Goal: Task Accomplishment & Management: Use online tool/utility

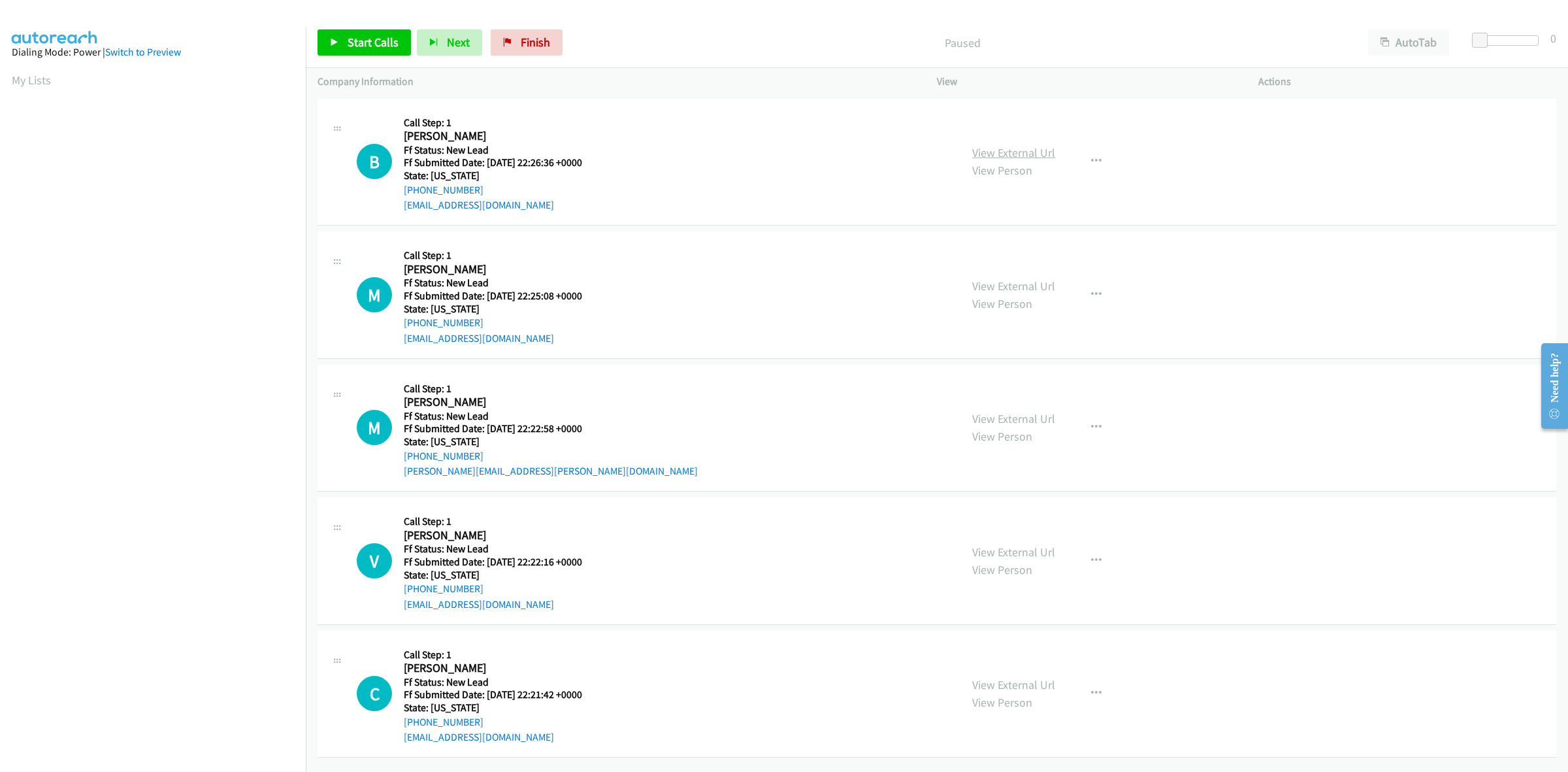
click at [1032, 155] on link "View External Url" at bounding box center [1013, 152] width 83 height 15
click at [1019, 289] on link "View External Url" at bounding box center [1013, 286] width 83 height 15
click at [1034, 415] on link "View External Url" at bounding box center [1013, 418] width 83 height 15
click at [1036, 554] on link "View External Url" at bounding box center [1013, 552] width 83 height 15
click at [1029, 680] on link "View External Url" at bounding box center [1013, 685] width 83 height 15
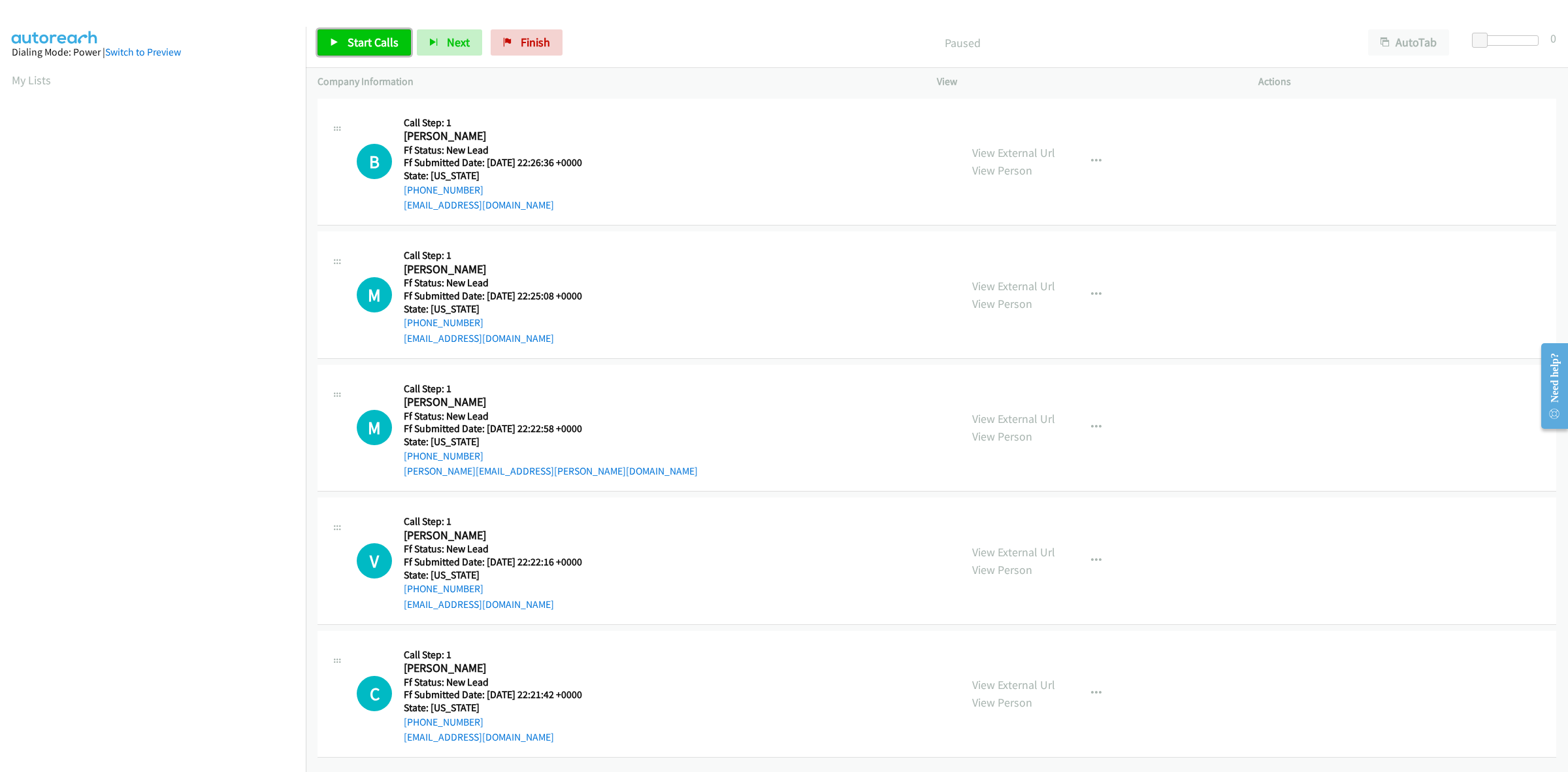
click at [384, 50] on span "Start Calls" at bounding box center [373, 42] width 51 height 15
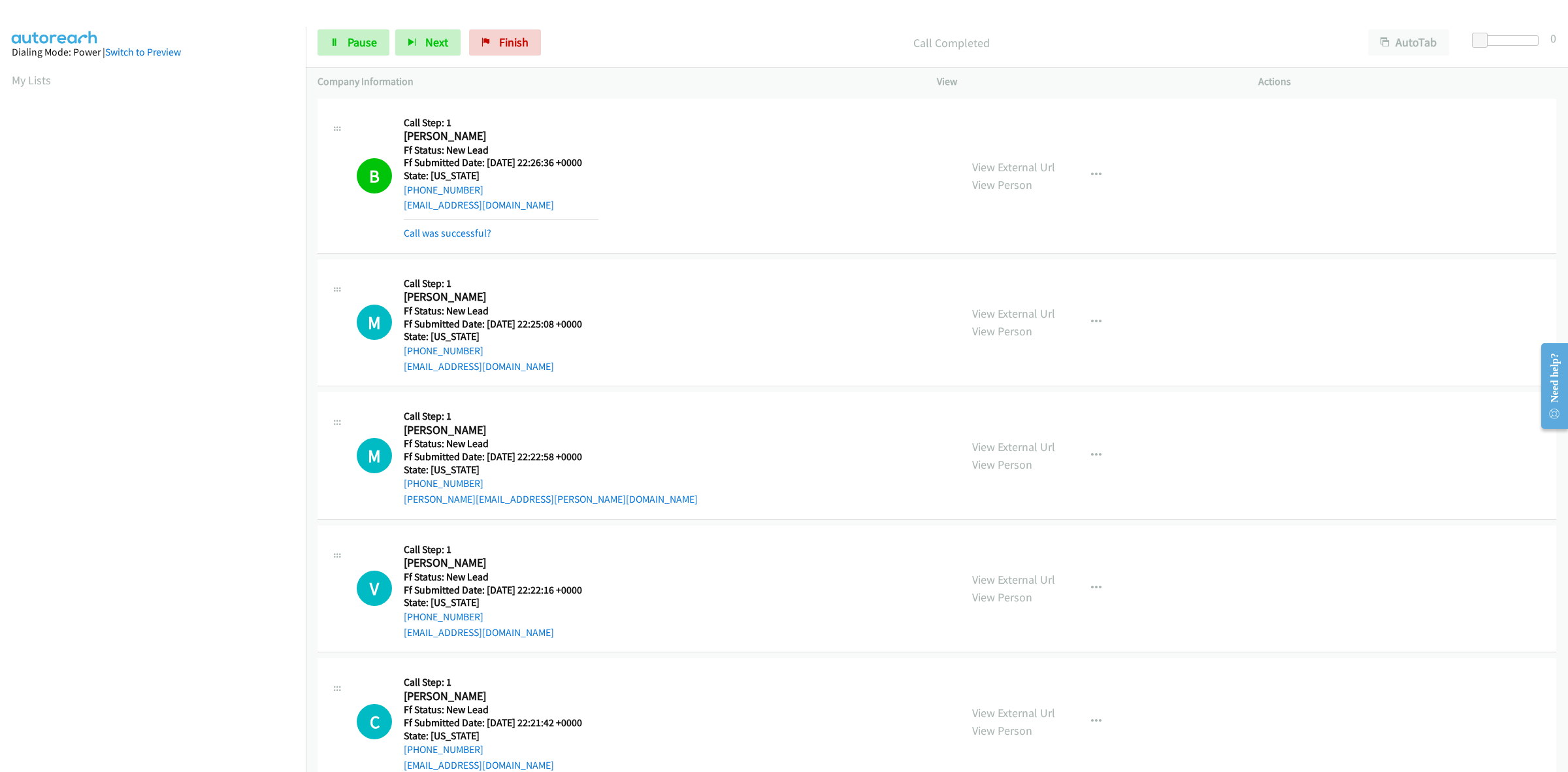
click at [341, 28] on div "Start Calls Pause Next Finish Call Completed AutoTab AutoTab 0" at bounding box center [936, 43] width 1262 height 50
click at [353, 33] on link "Pause" at bounding box center [353, 42] width 72 height 26
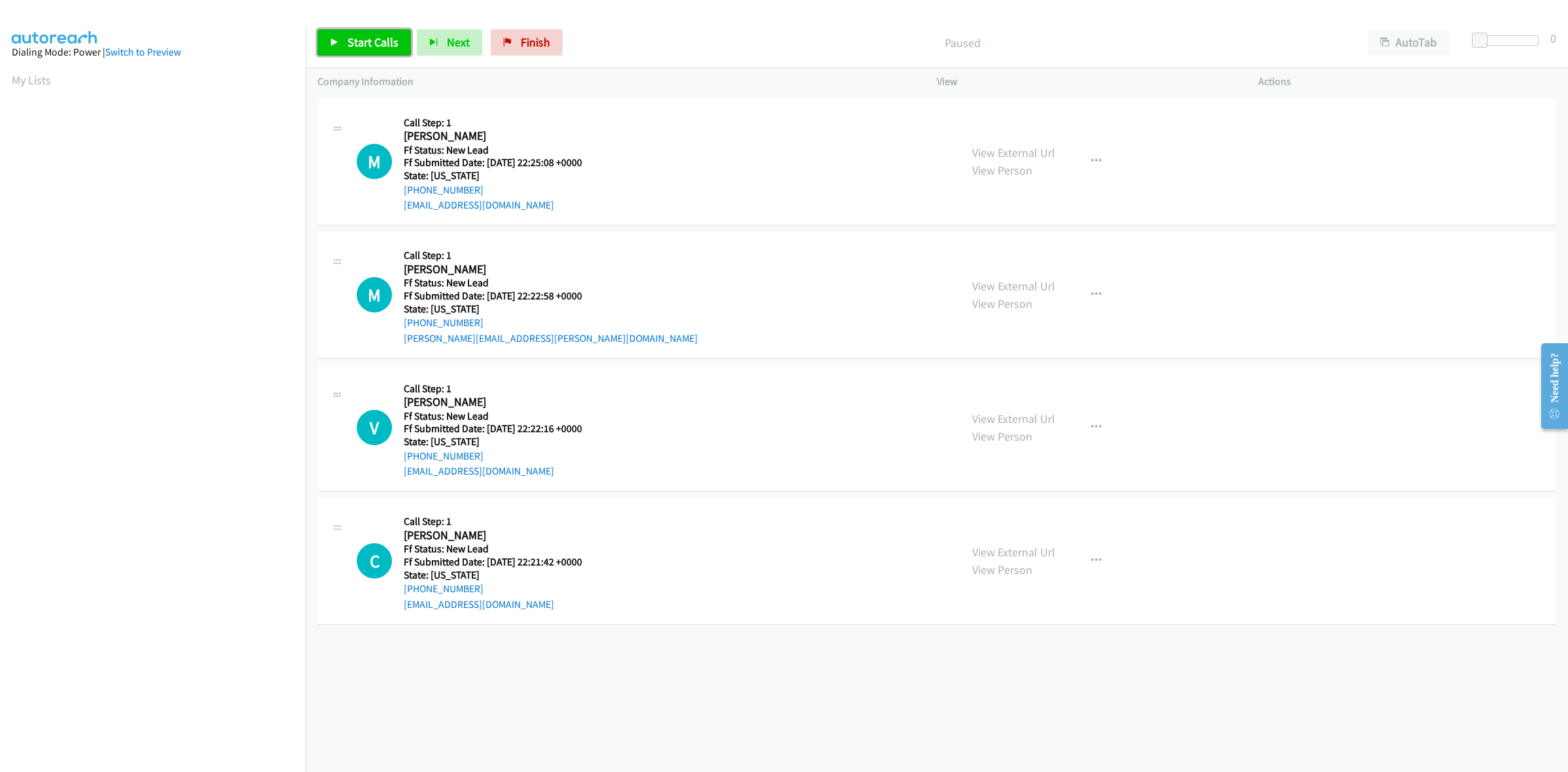
click at [361, 48] on span "Start Calls" at bounding box center [373, 42] width 51 height 15
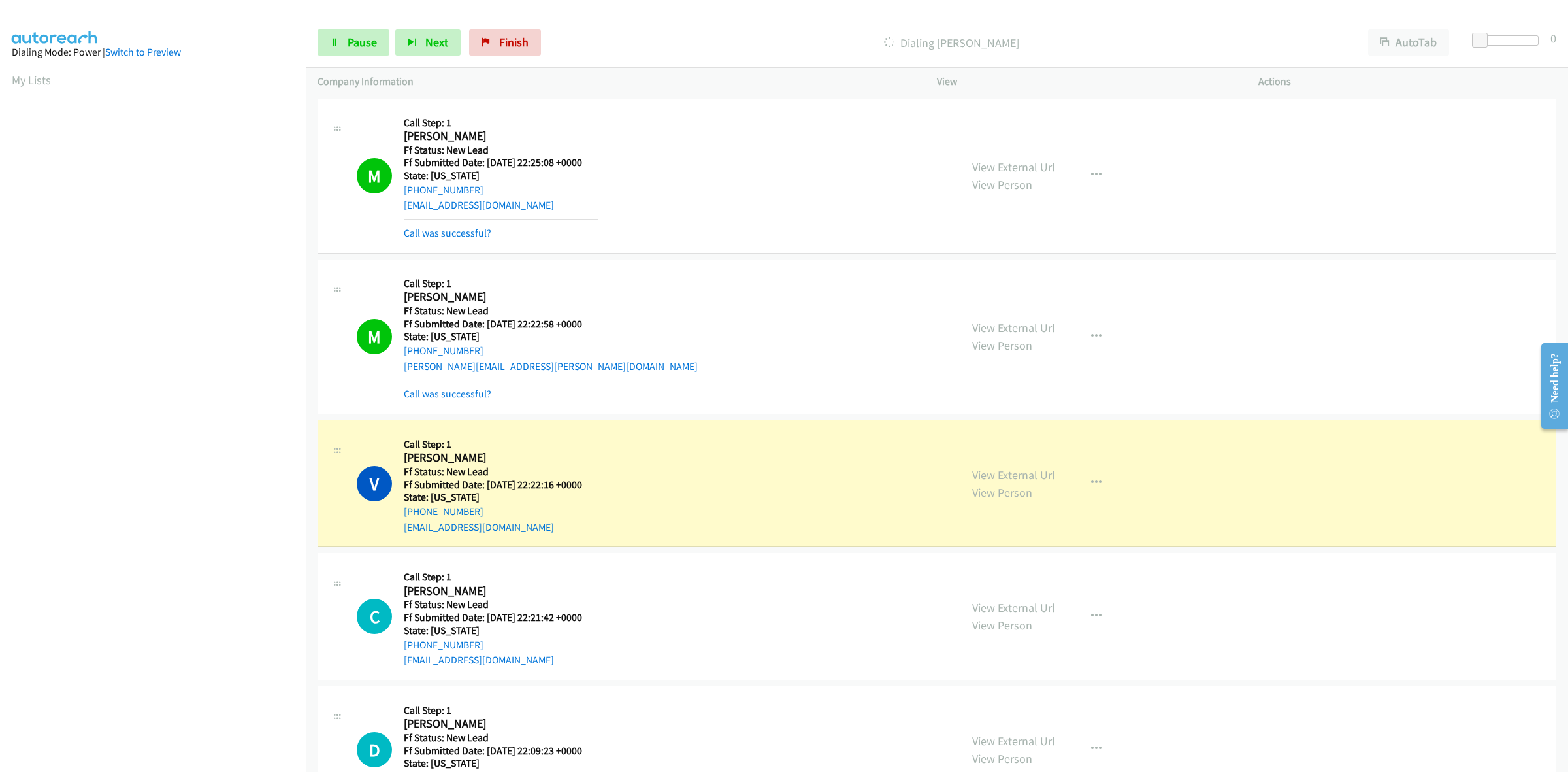
scroll to position [0, 1]
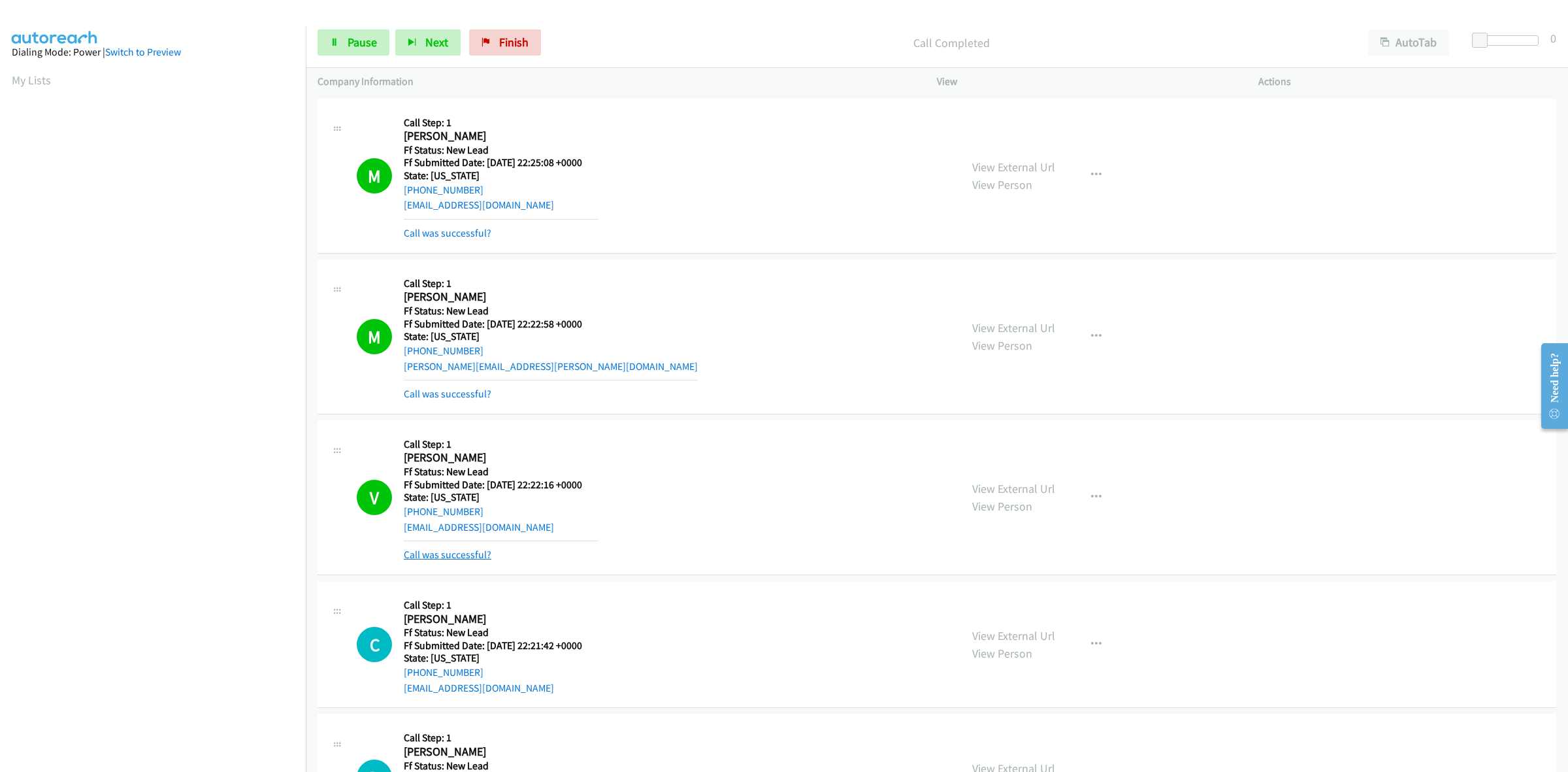
click at [478, 556] on link "Call was successful?" at bounding box center [447, 554] width 87 height 13
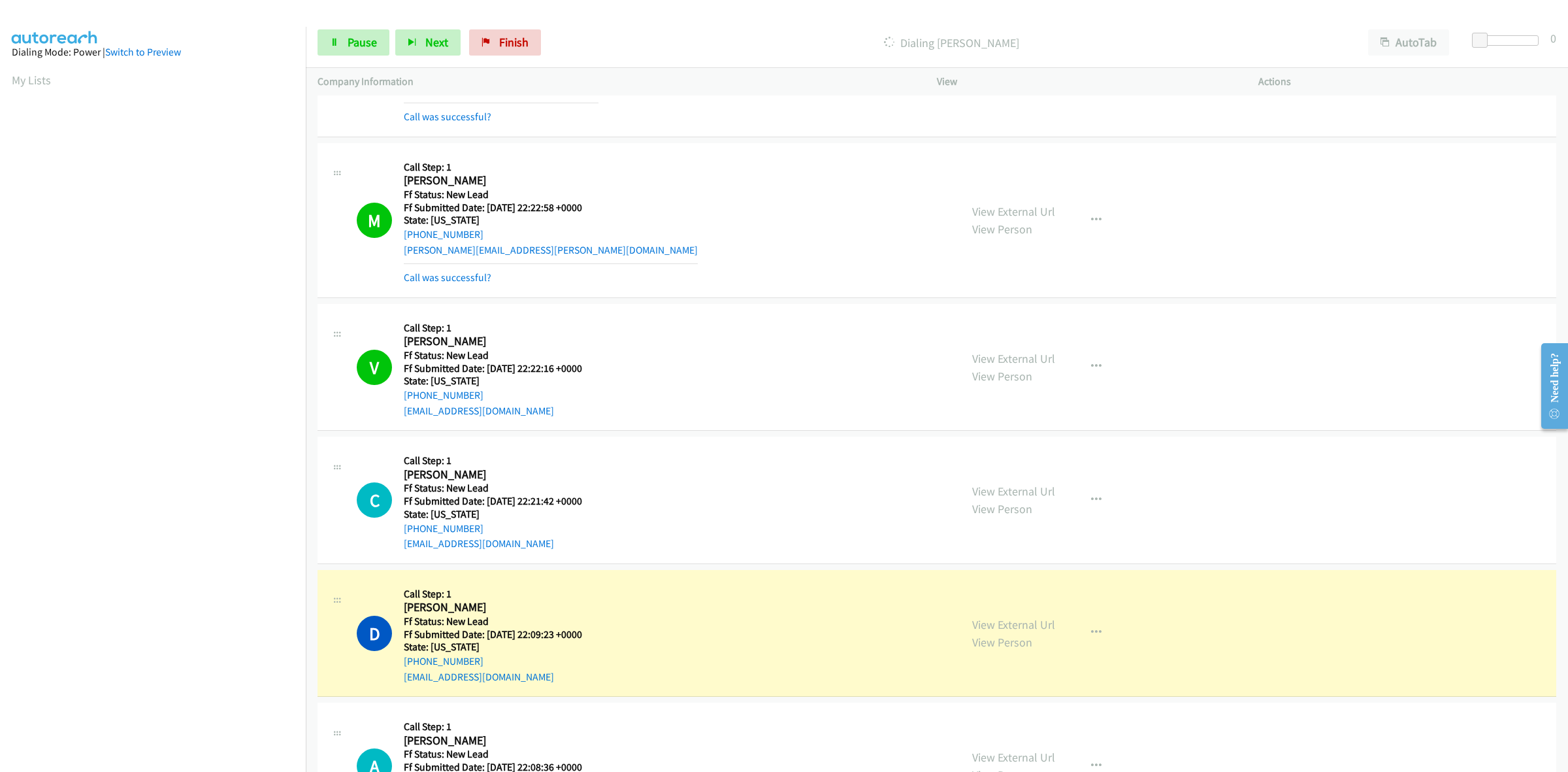
scroll to position [245, 0]
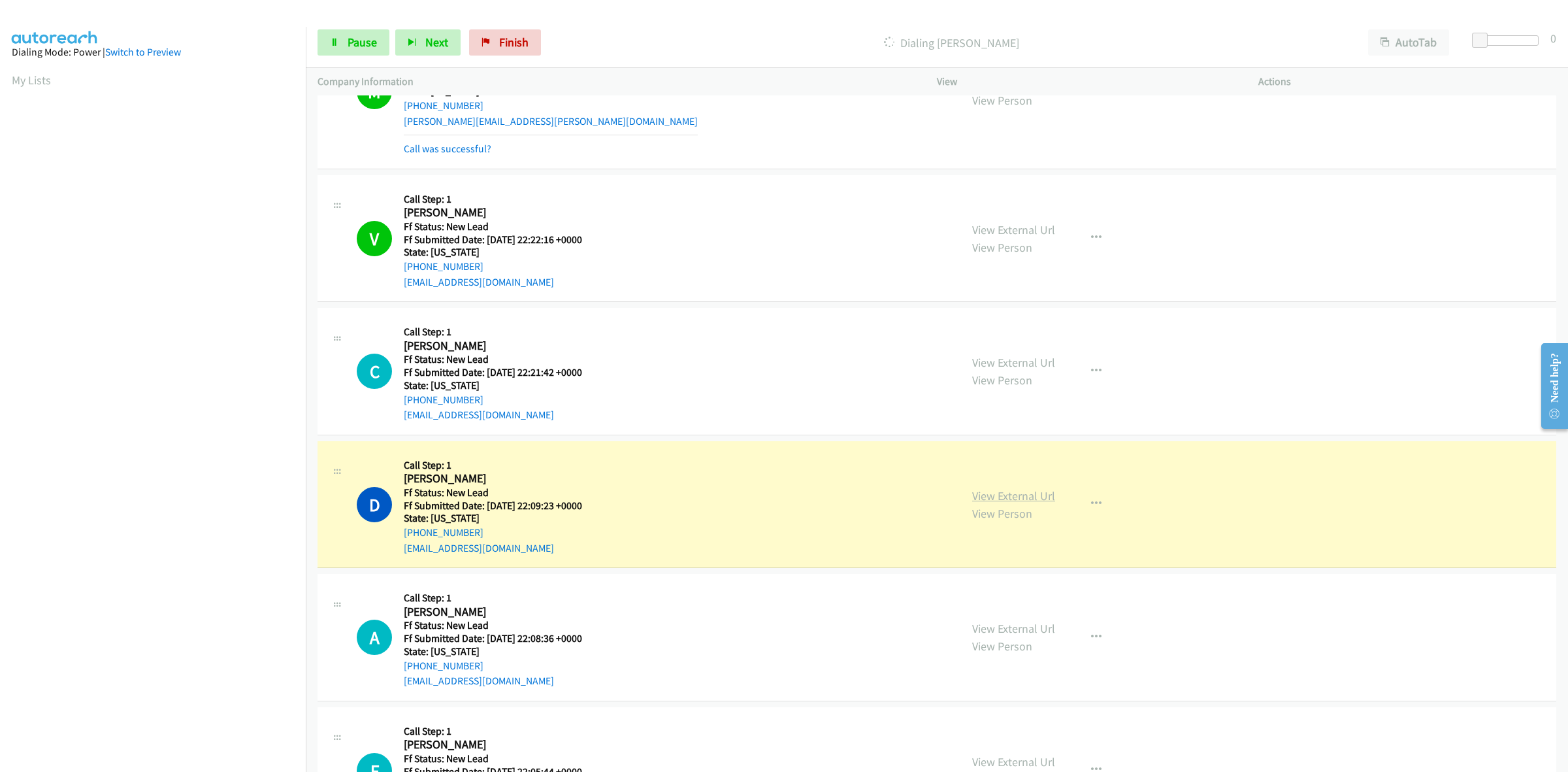
click at [1036, 498] on link "View External Url" at bounding box center [1013, 495] width 83 height 15
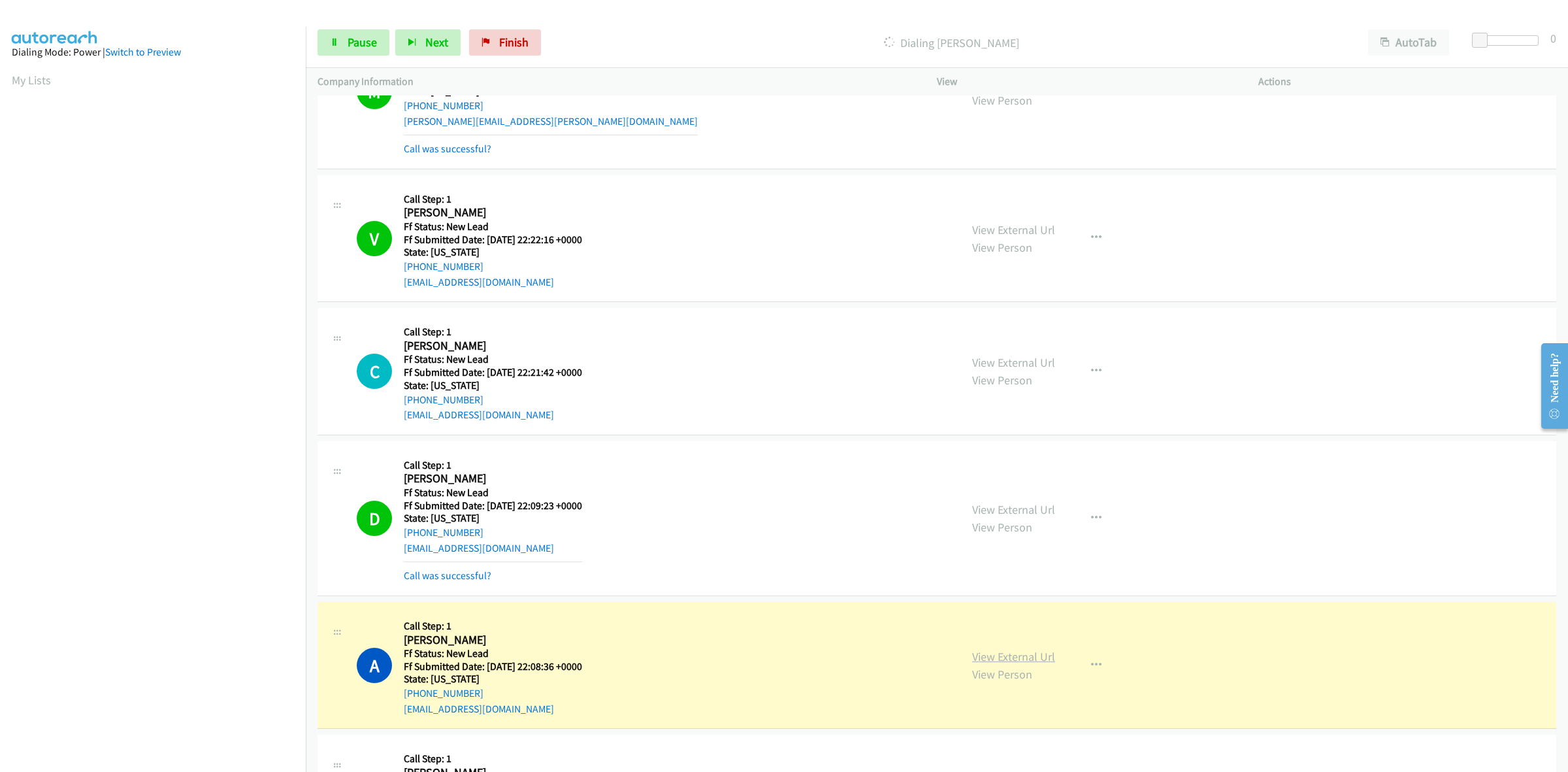
click at [1033, 659] on link "View External Url" at bounding box center [1013, 656] width 83 height 15
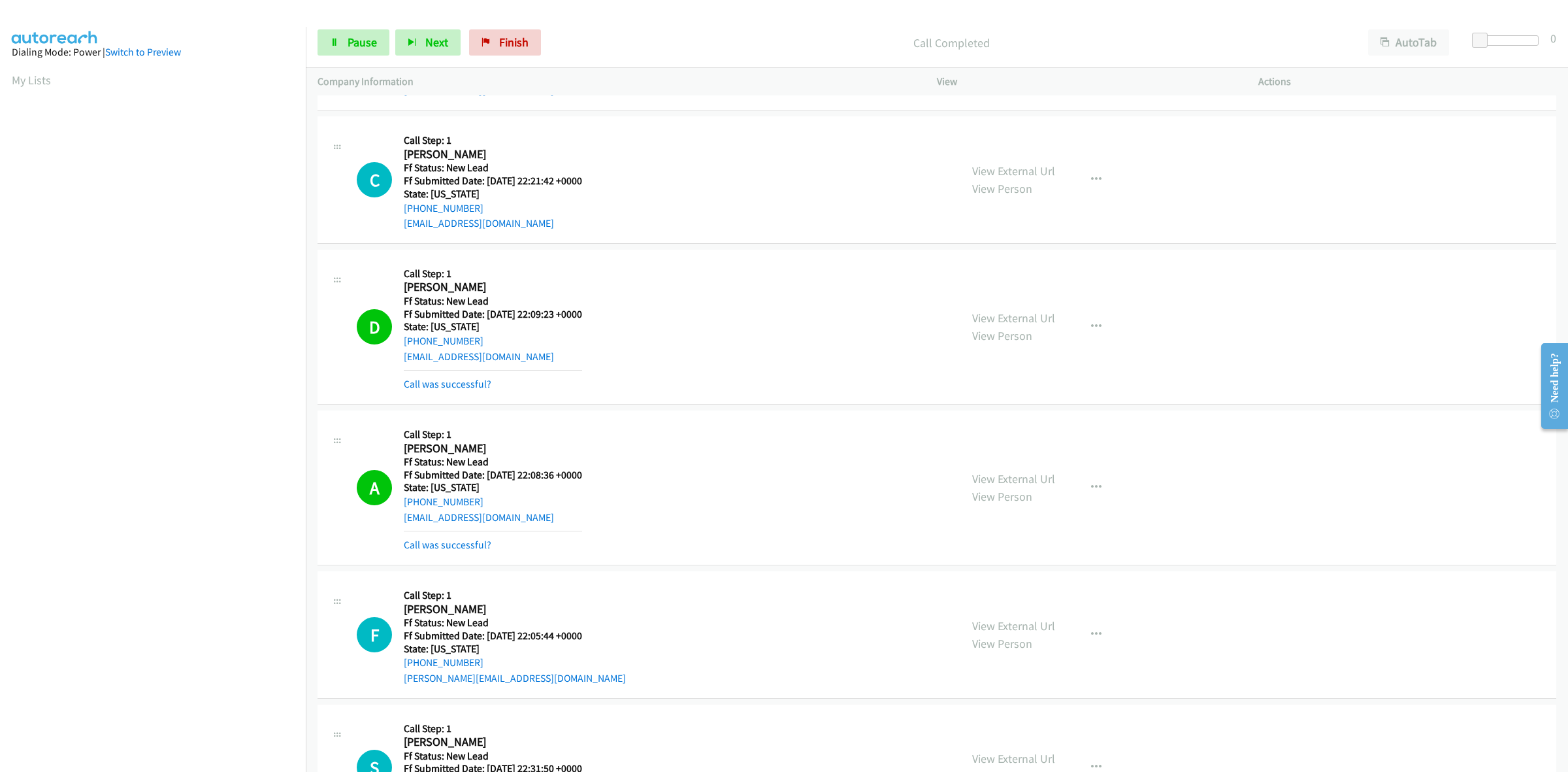
scroll to position [518, 0]
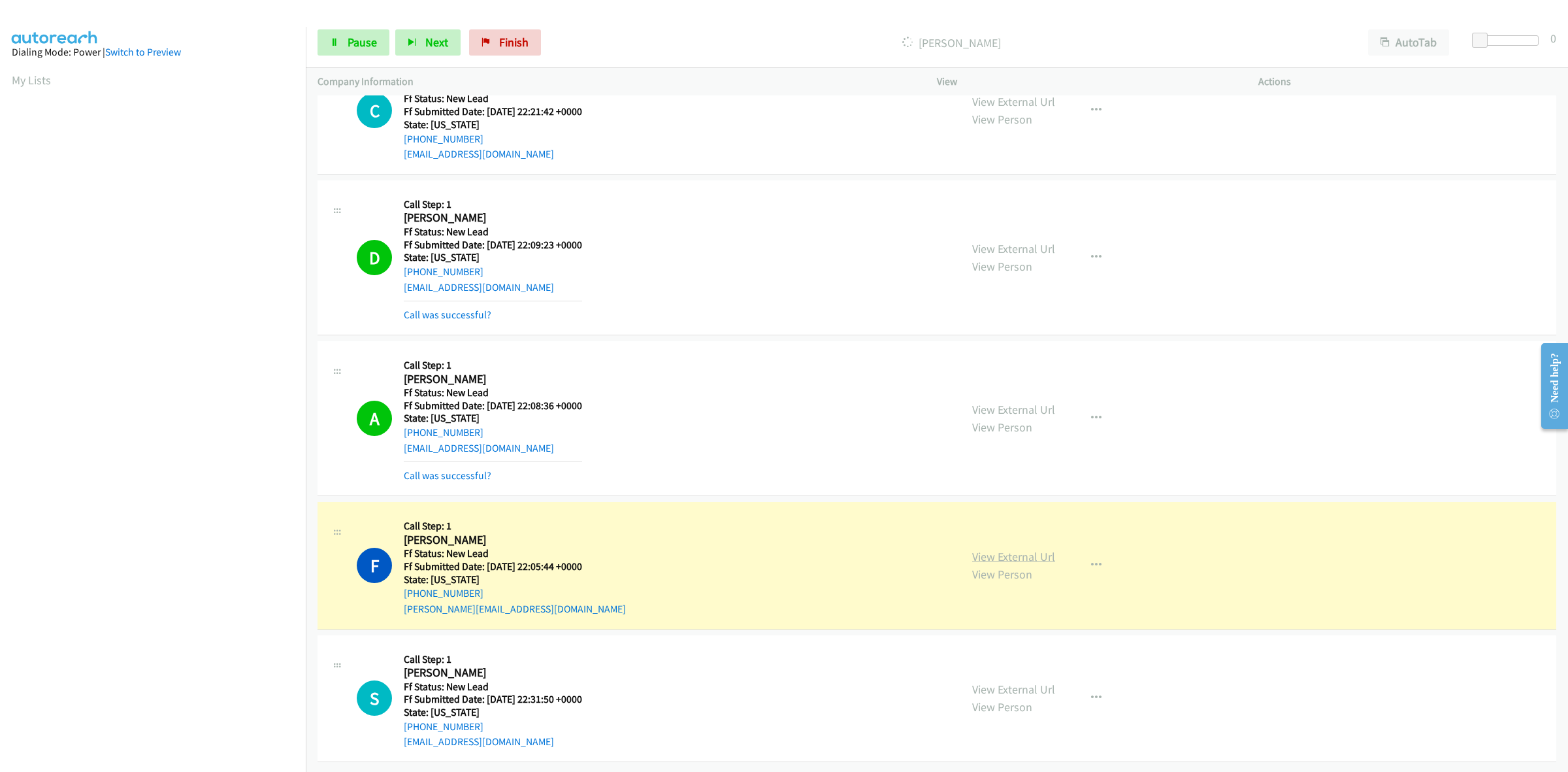
click at [1020, 549] on link "View External Url" at bounding box center [1013, 556] width 83 height 15
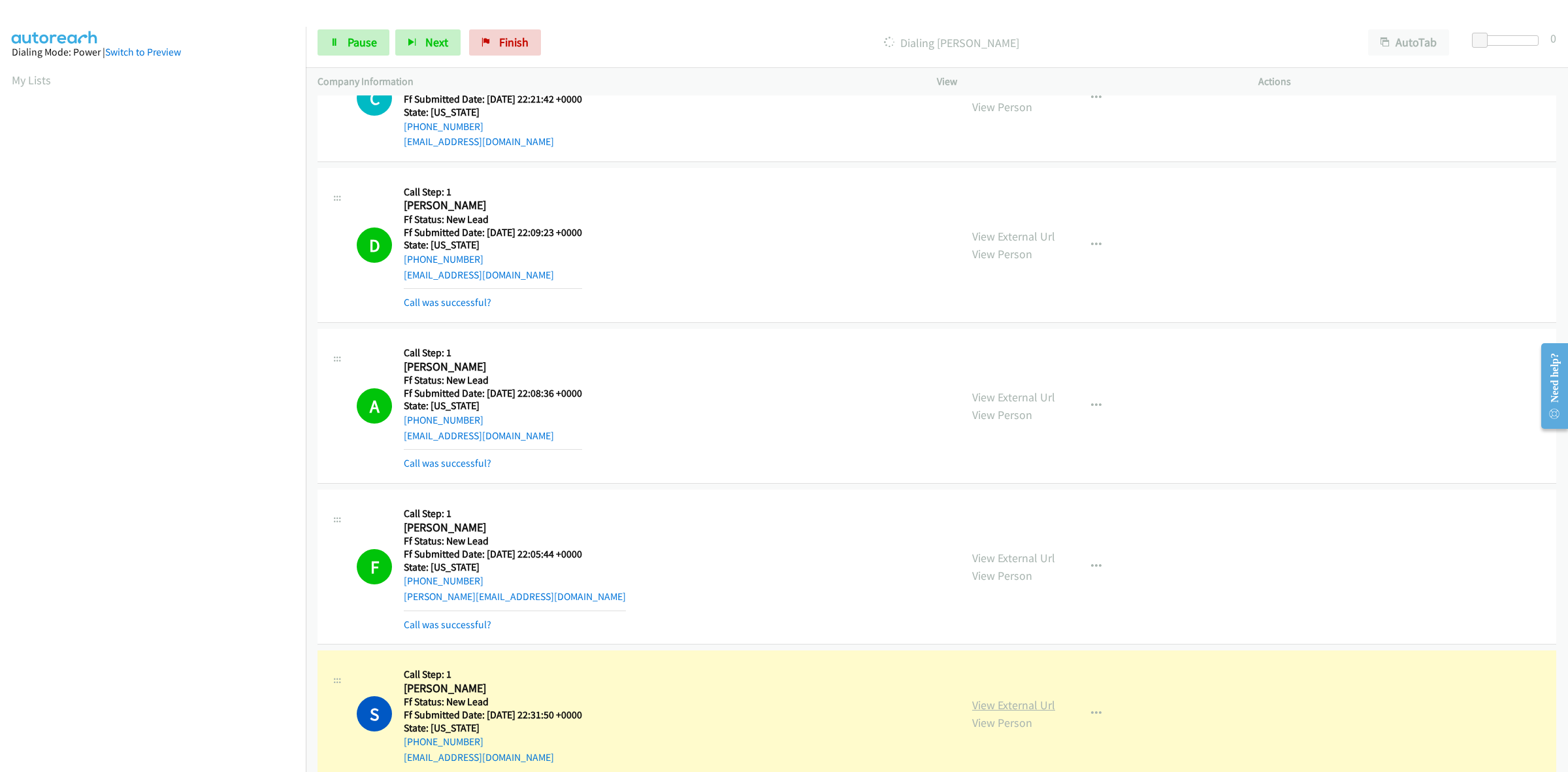
click at [1042, 704] on link "View External Url" at bounding box center [1013, 705] width 83 height 15
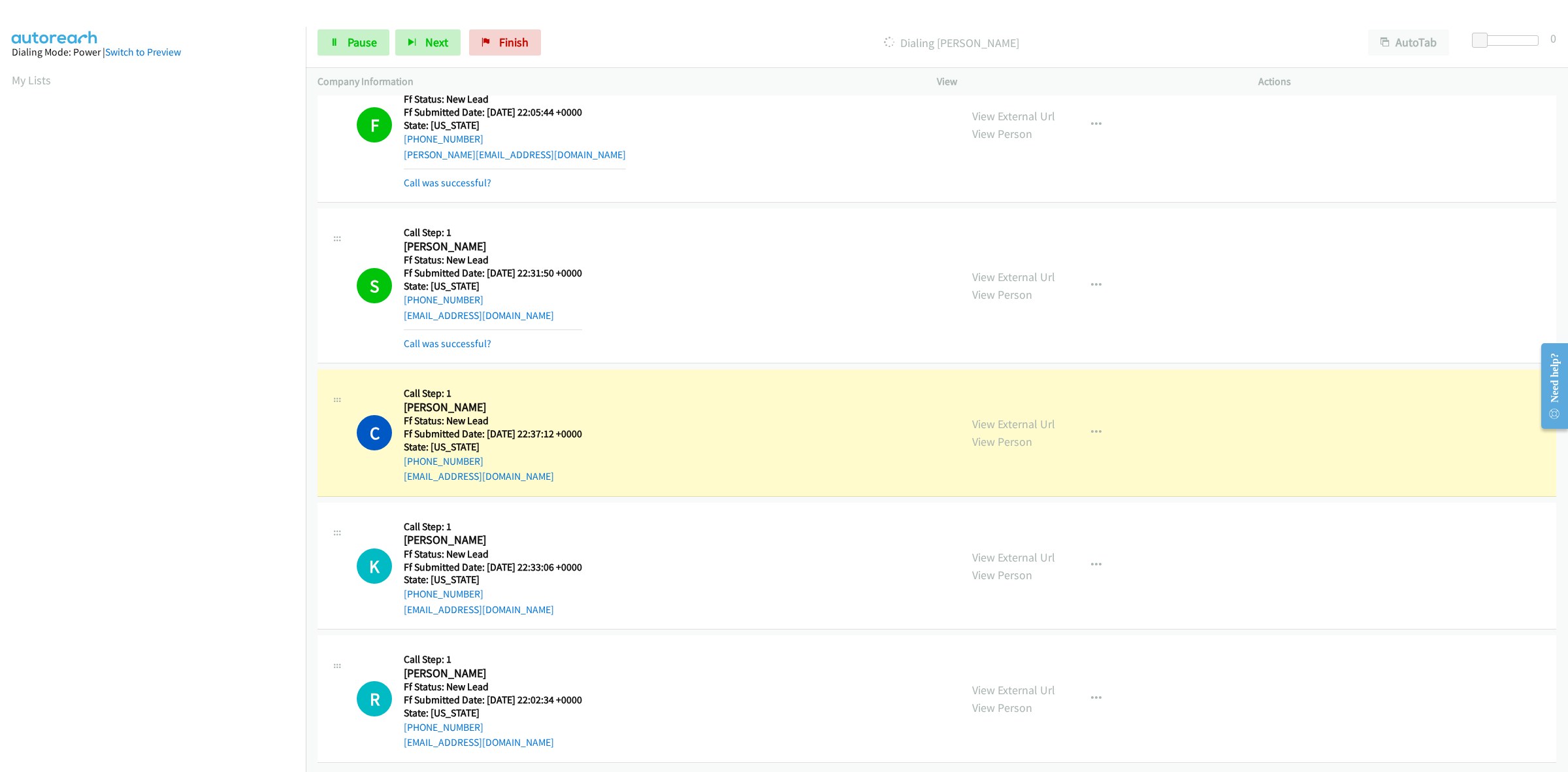
scroll to position [892, 0]
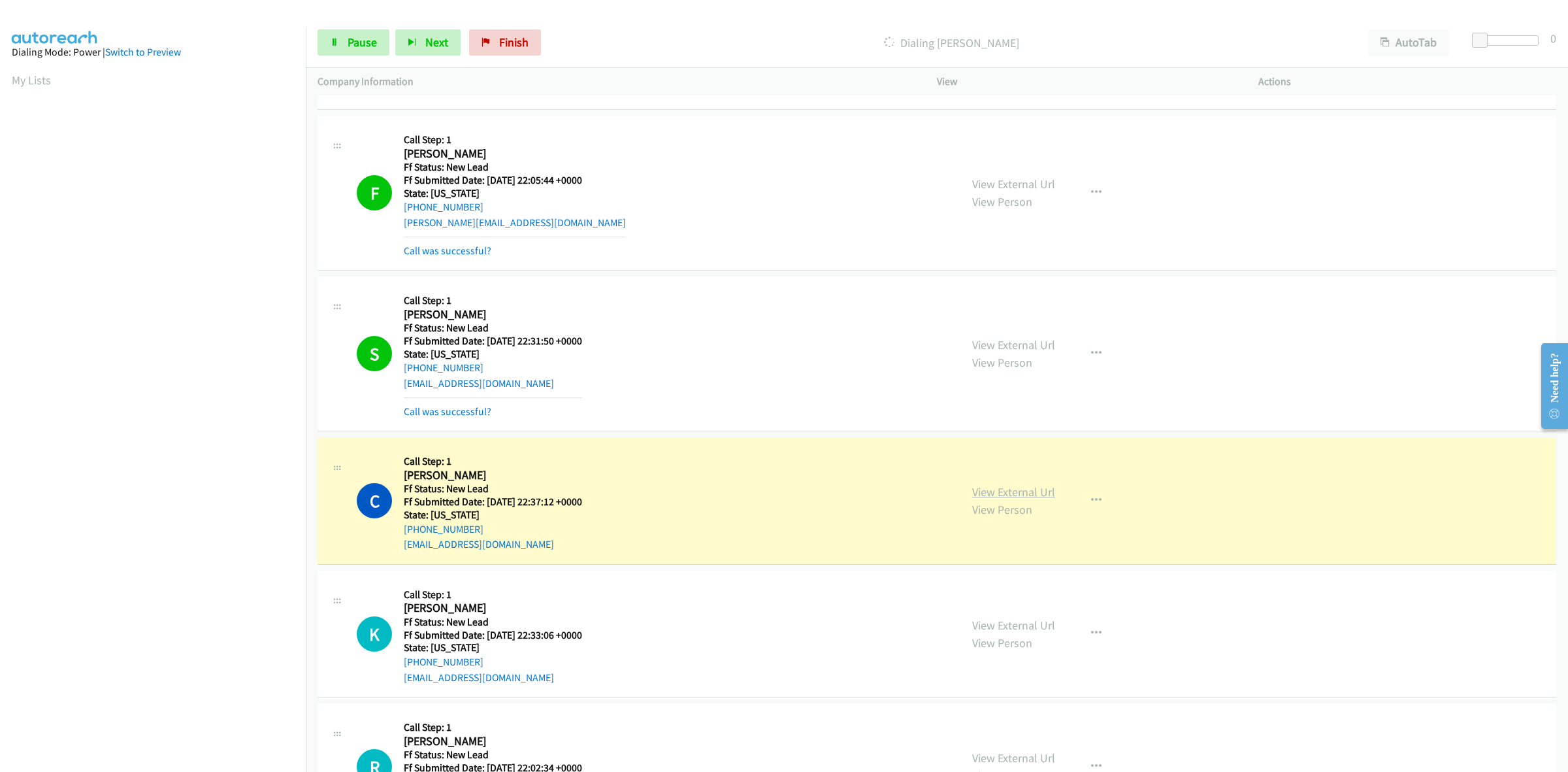
click at [1022, 495] on link "View External Url" at bounding box center [1013, 492] width 83 height 15
click at [998, 627] on link "View External Url" at bounding box center [1013, 625] width 83 height 15
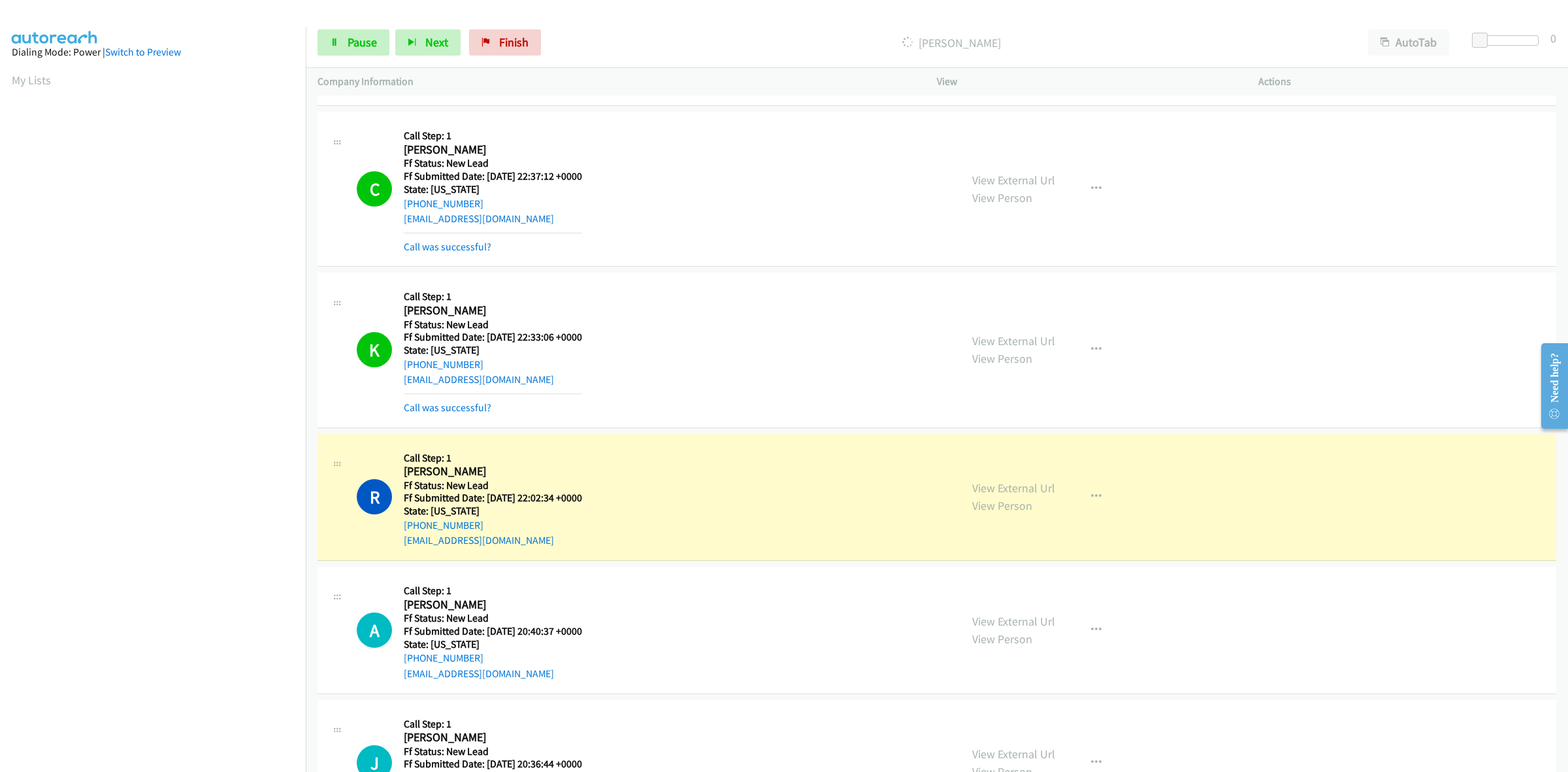
scroll to position [1219, 0]
click at [1013, 489] on link "View External Url" at bounding box center [1013, 486] width 83 height 15
click at [1001, 621] on link "View External Url" at bounding box center [1013, 620] width 83 height 15
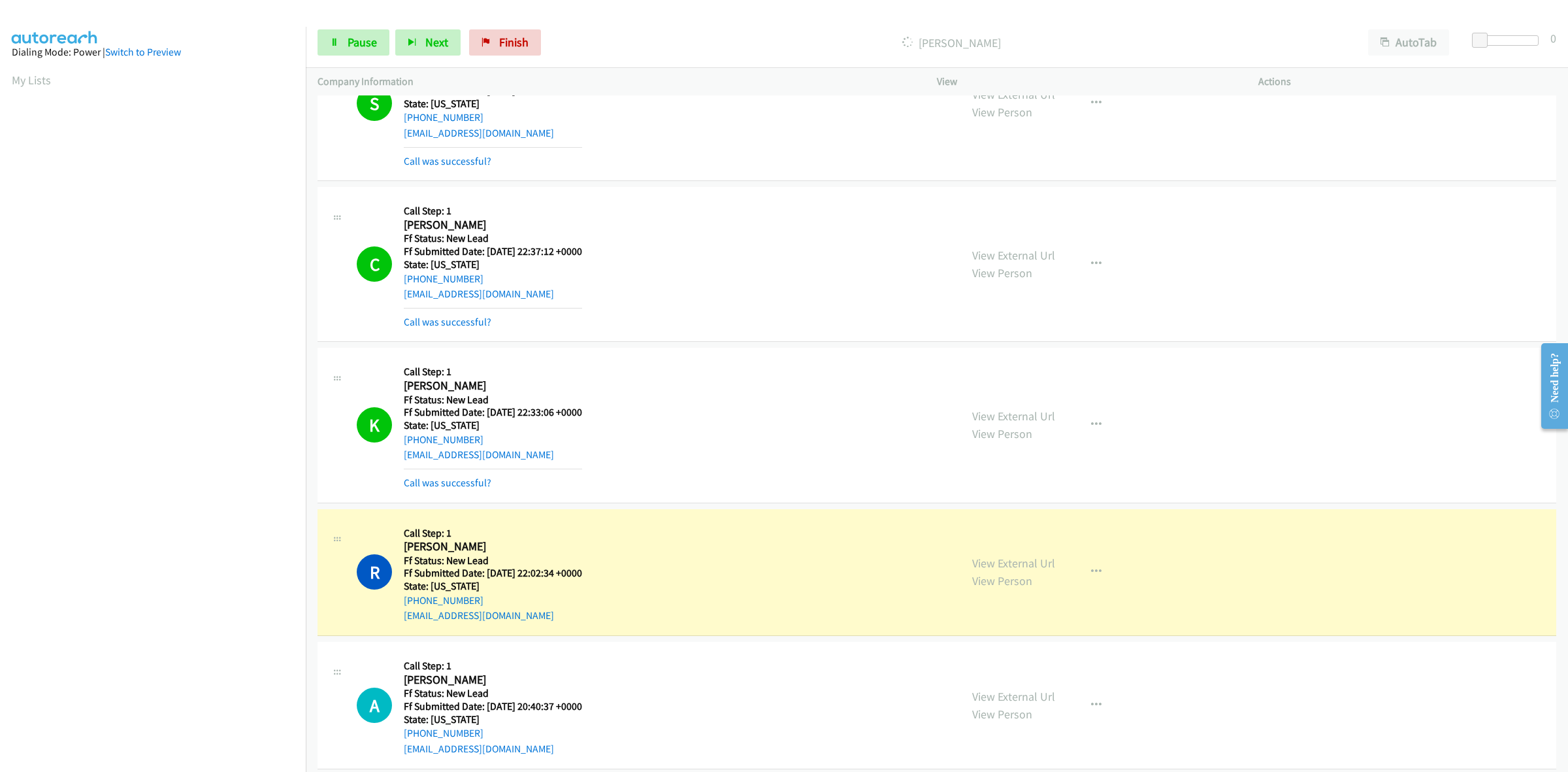
scroll to position [1137, 0]
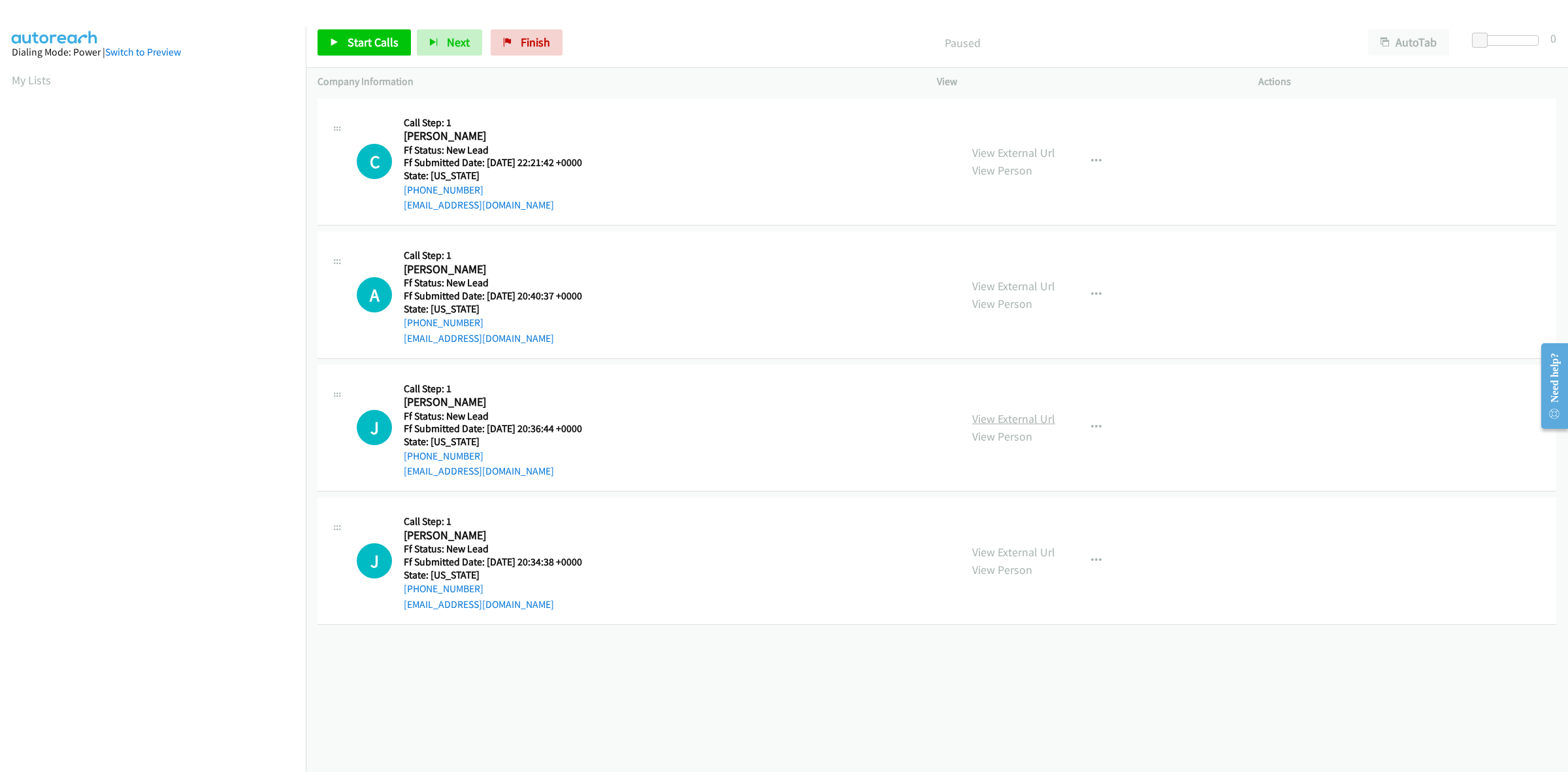
click at [1030, 416] on link "View External Url" at bounding box center [1013, 418] width 83 height 15
click at [1025, 552] on link "View External Url" at bounding box center [1013, 552] width 83 height 15
click at [345, 34] on link "Start Calls" at bounding box center [364, 42] width 93 height 26
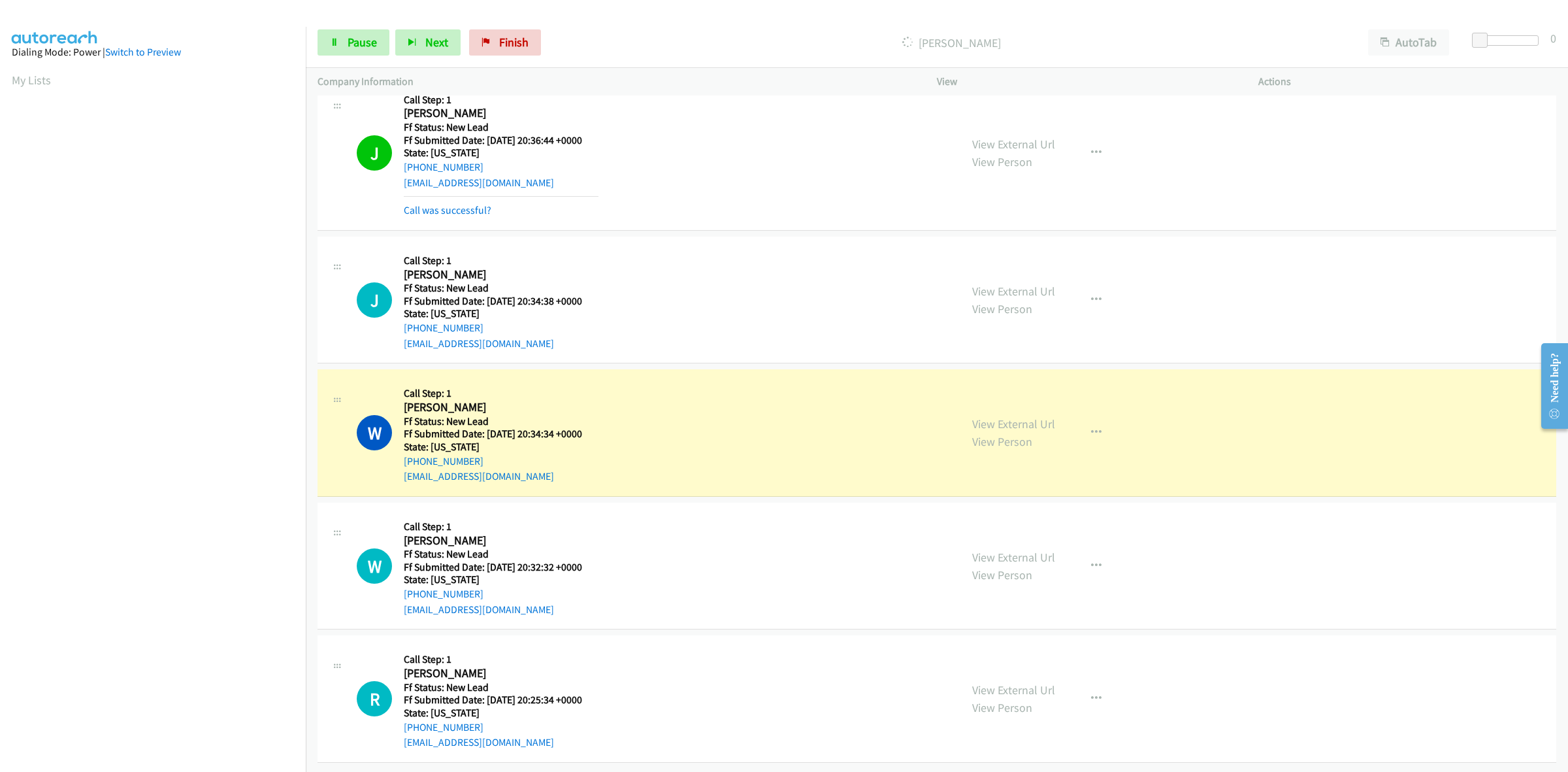
scroll to position [357, 0]
click at [977, 416] on link "View External Url" at bounding box center [1013, 424] width 83 height 15
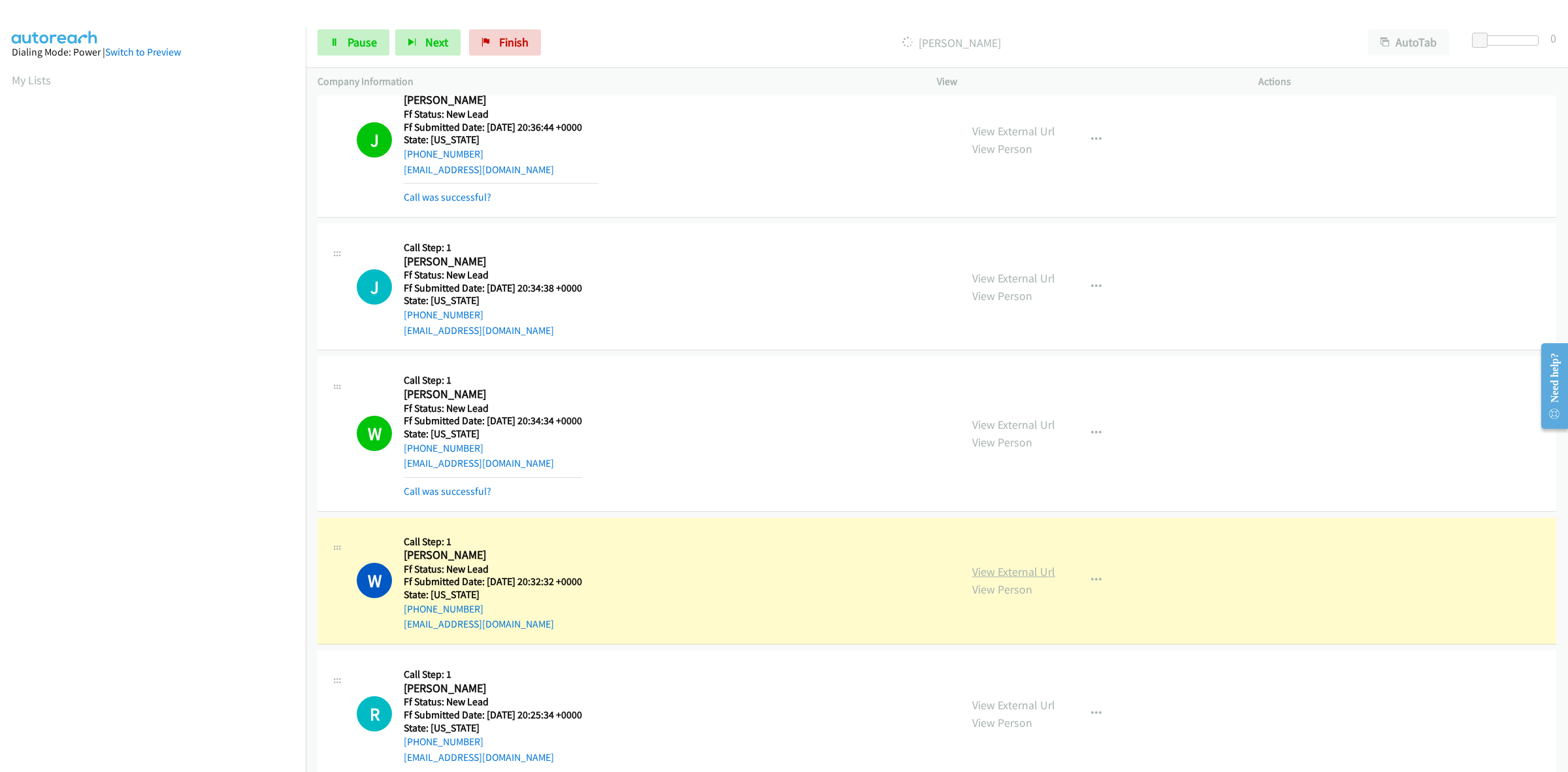
click at [980, 572] on link "View External Url" at bounding box center [1013, 571] width 83 height 15
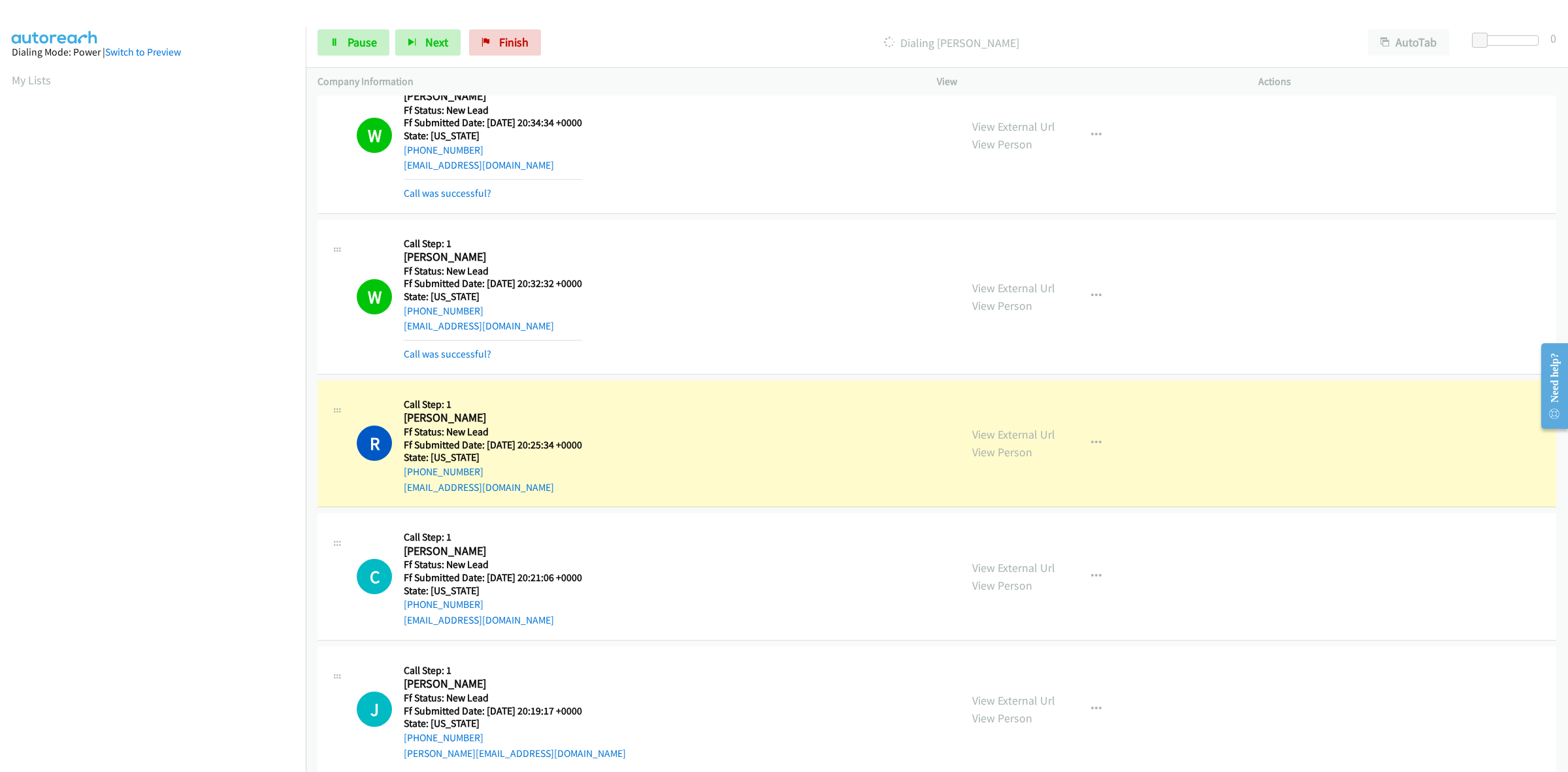
scroll to position [684, 0]
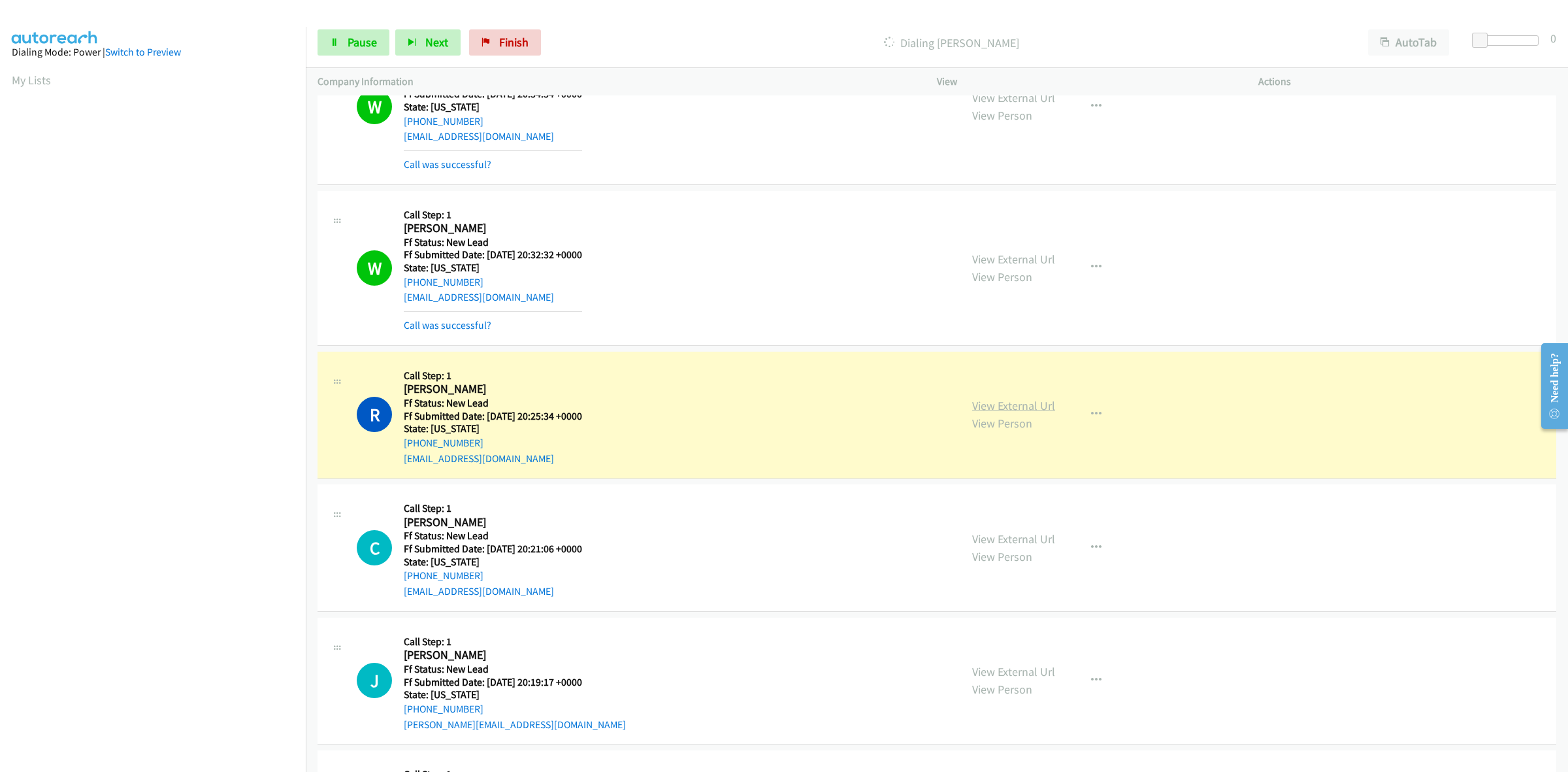
click at [985, 409] on link "View External Url" at bounding box center [1013, 406] width 83 height 15
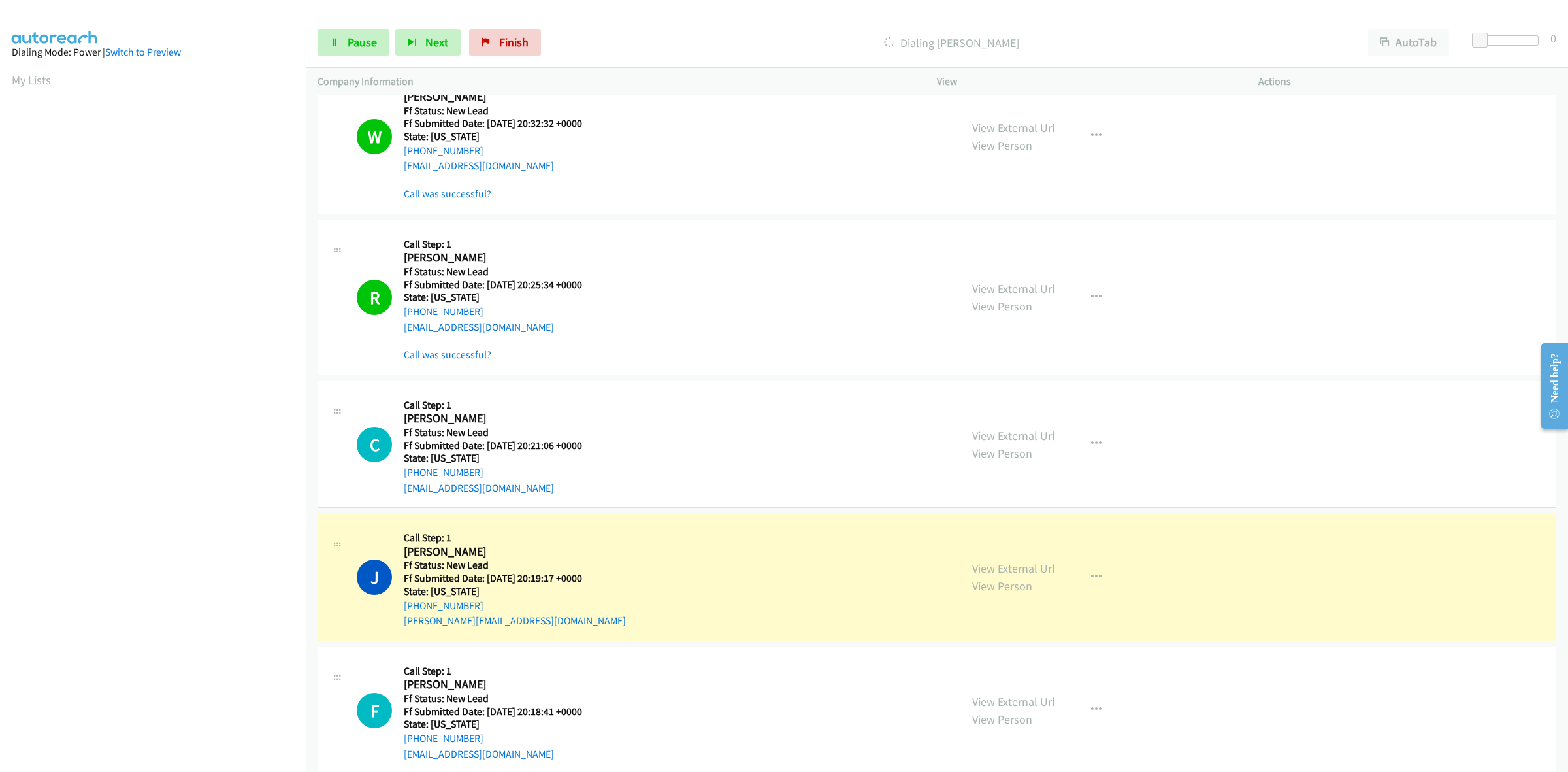
scroll to position [847, 0]
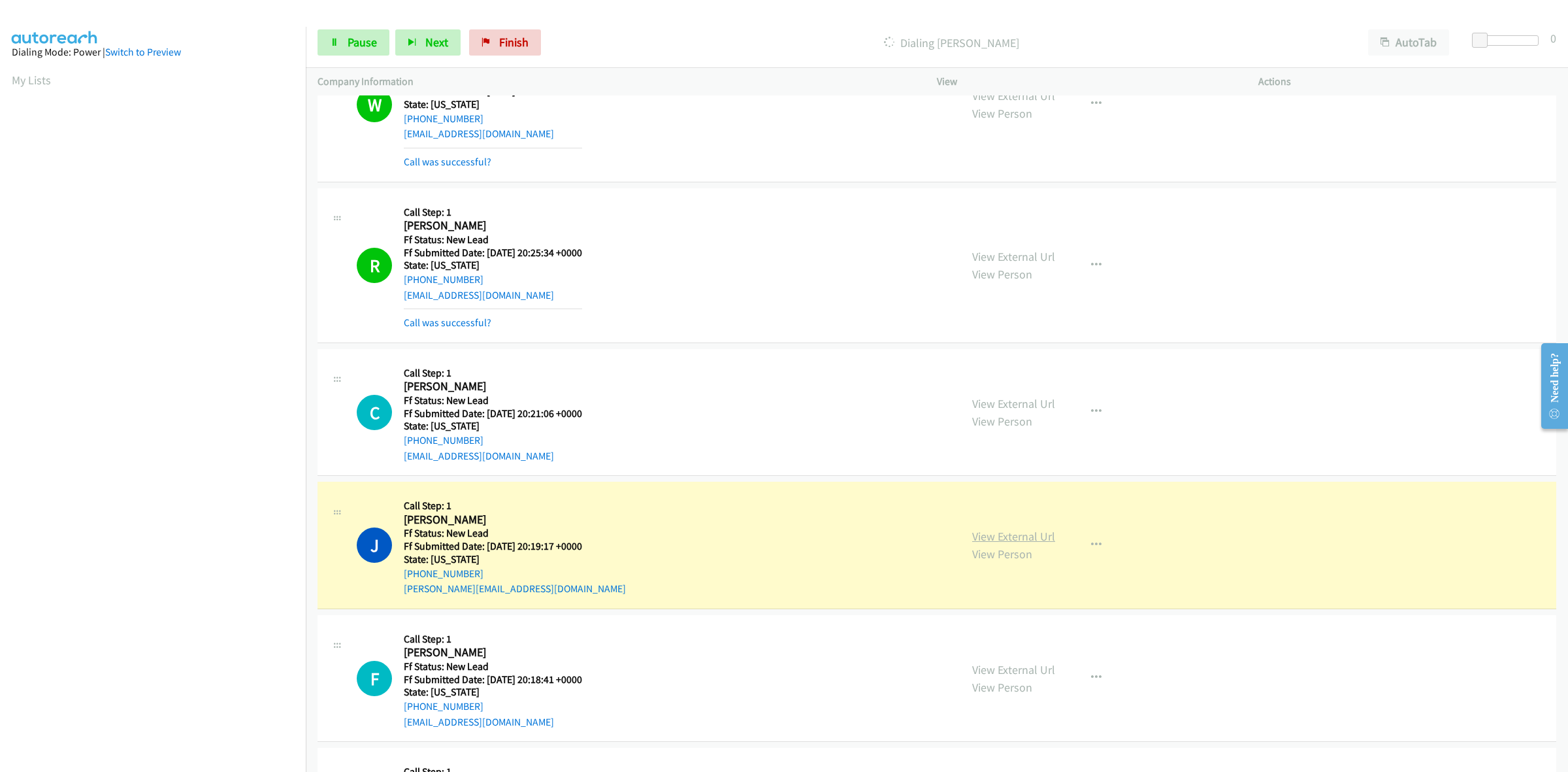
click at [1020, 541] on link "View External Url" at bounding box center [1013, 536] width 83 height 15
click at [356, 34] on link "Pause" at bounding box center [353, 42] width 72 height 26
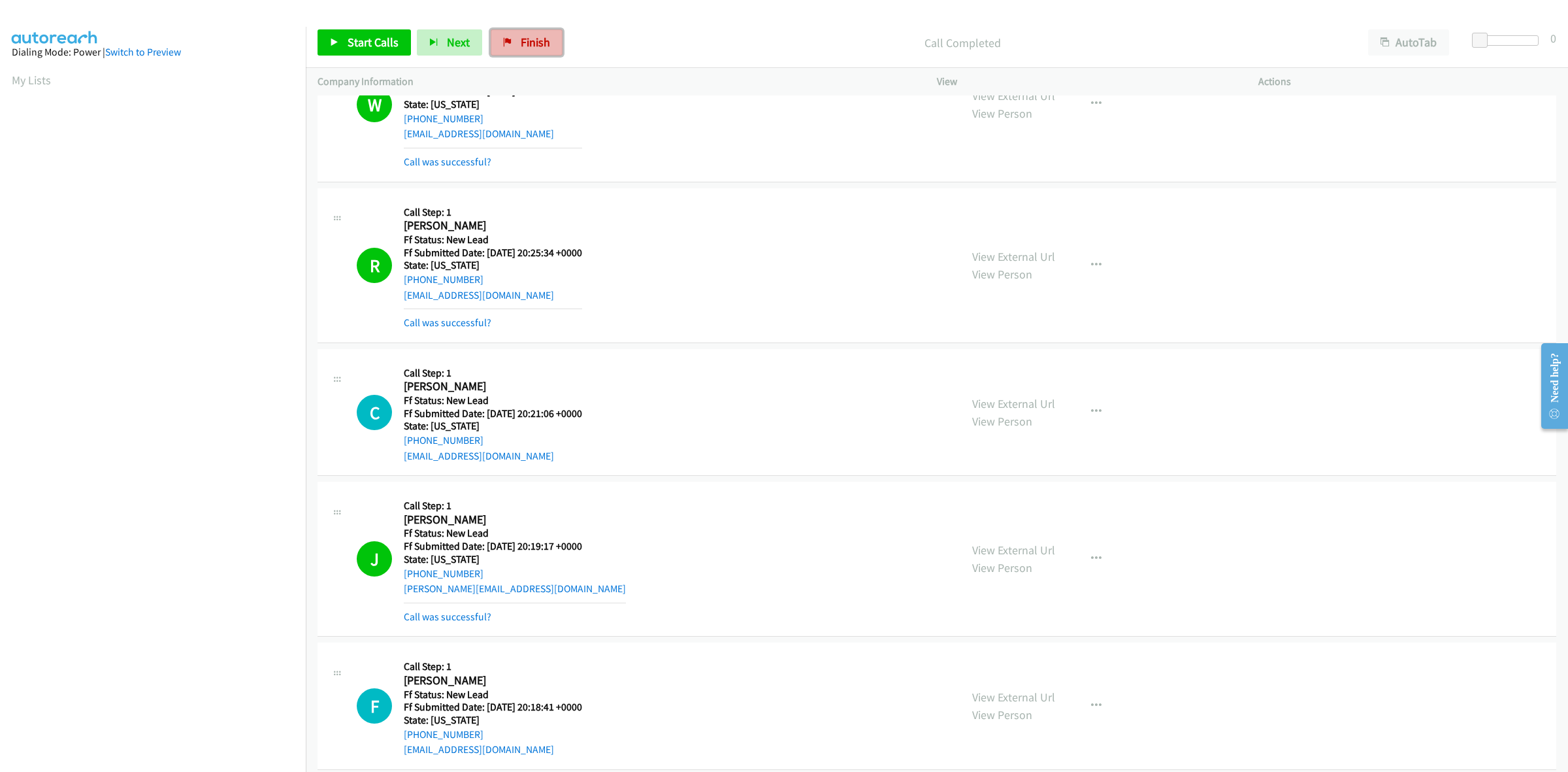
click at [542, 31] on link "Finish" at bounding box center [526, 42] width 72 height 26
